Goal: Task Accomplishment & Management: Use online tool/utility

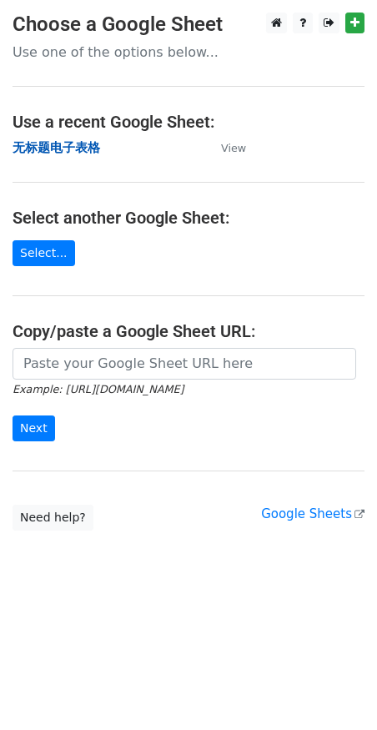
click at [87, 146] on strong "无标题电子表格" at bounding box center [57, 147] width 88 height 15
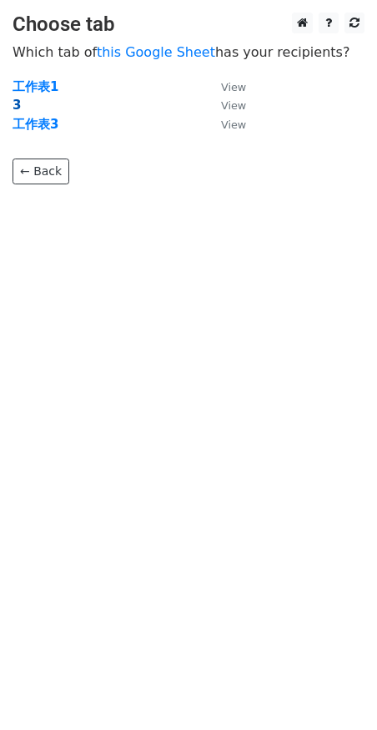
click at [18, 110] on strong "3" at bounding box center [17, 105] width 8 height 15
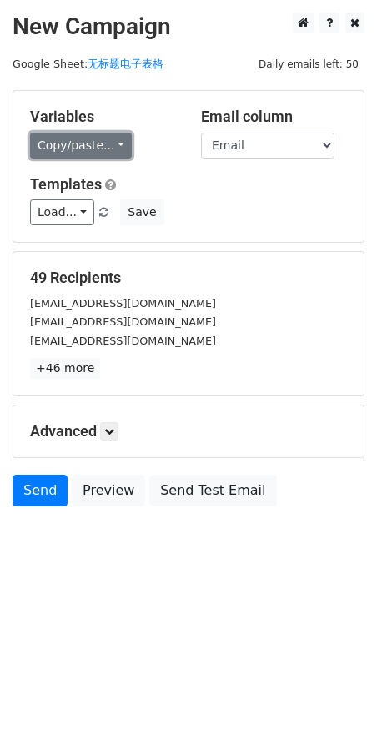
click at [94, 146] on link "Copy/paste..." at bounding box center [81, 146] width 102 height 26
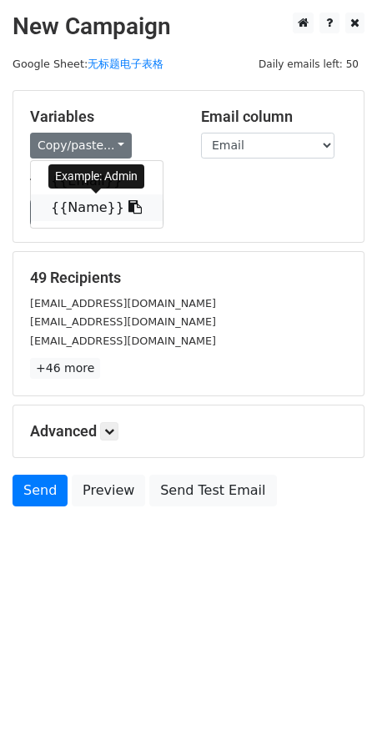
click at [78, 205] on link "{{Name}}" at bounding box center [97, 208] width 132 height 27
